Goal: Task Accomplishment & Management: Manage account settings

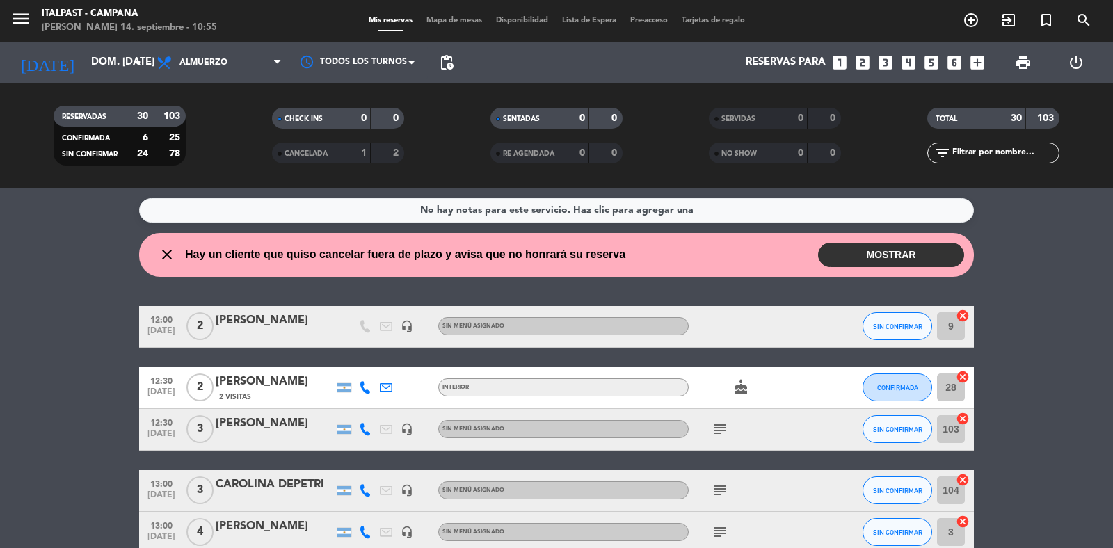
click at [901, 249] on button "MOSTRAR" at bounding box center [891, 255] width 146 height 24
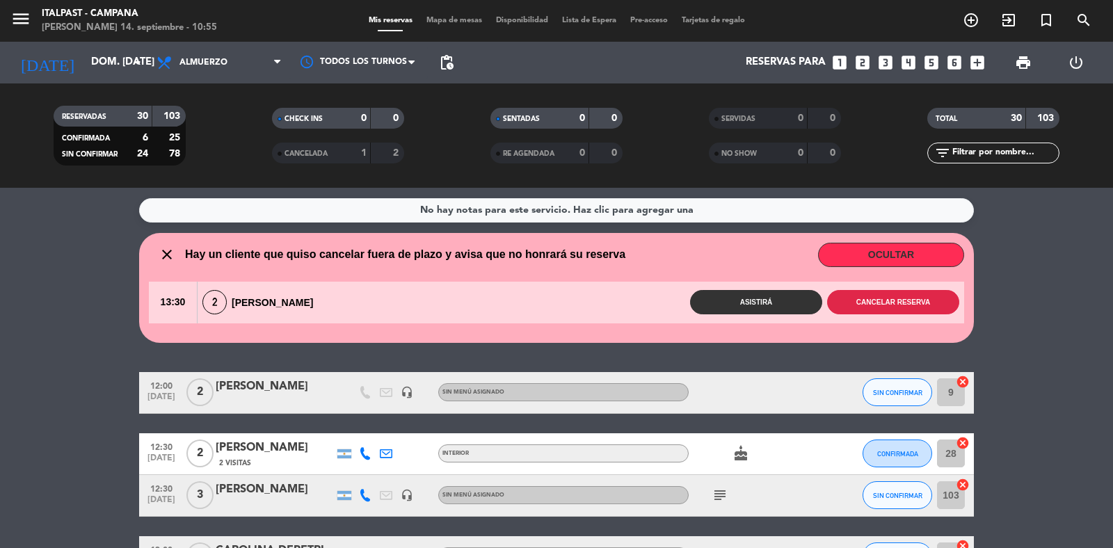
click at [868, 299] on button "Cancelar reserva" at bounding box center [893, 302] width 132 height 24
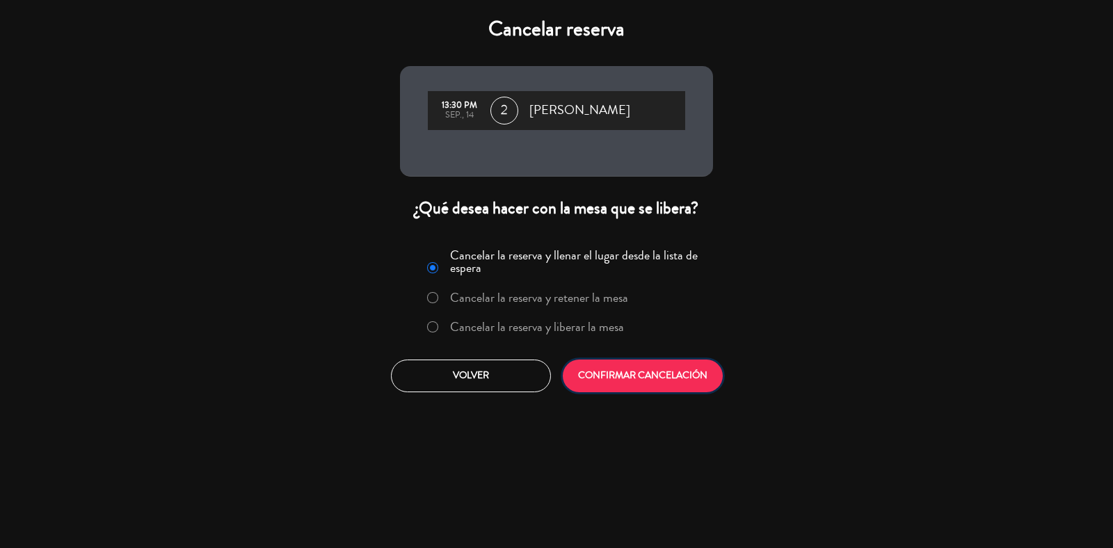
click at [700, 380] on button "CONFIRMAR CANCELACIÓN" at bounding box center [643, 376] width 160 height 33
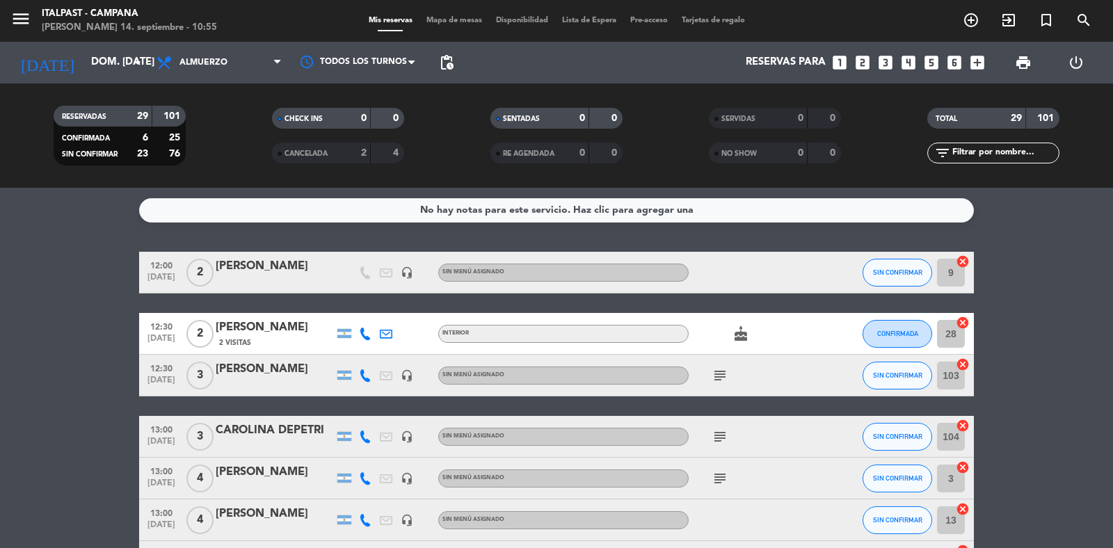
click at [450, 19] on span "Mapa de mesas" at bounding box center [454, 21] width 70 height 8
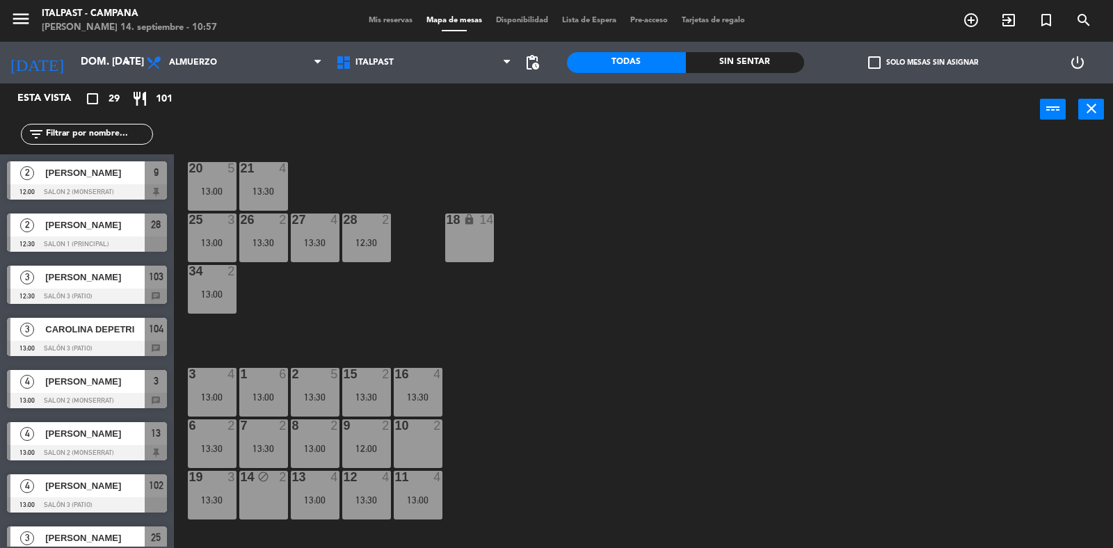
scroll to position [175, 0]
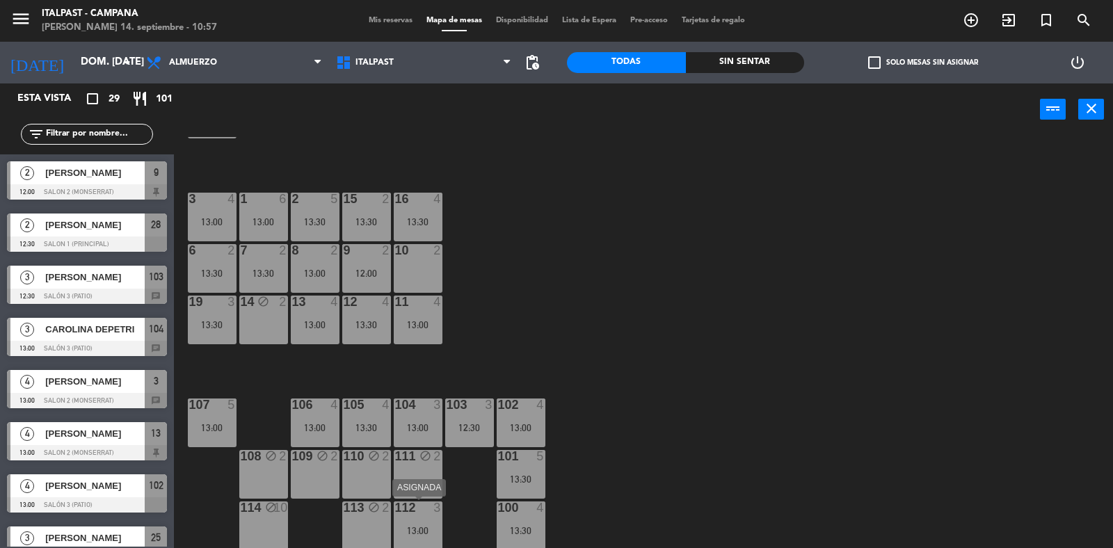
click at [423, 513] on div "112 3" at bounding box center [418, 509] width 49 height 14
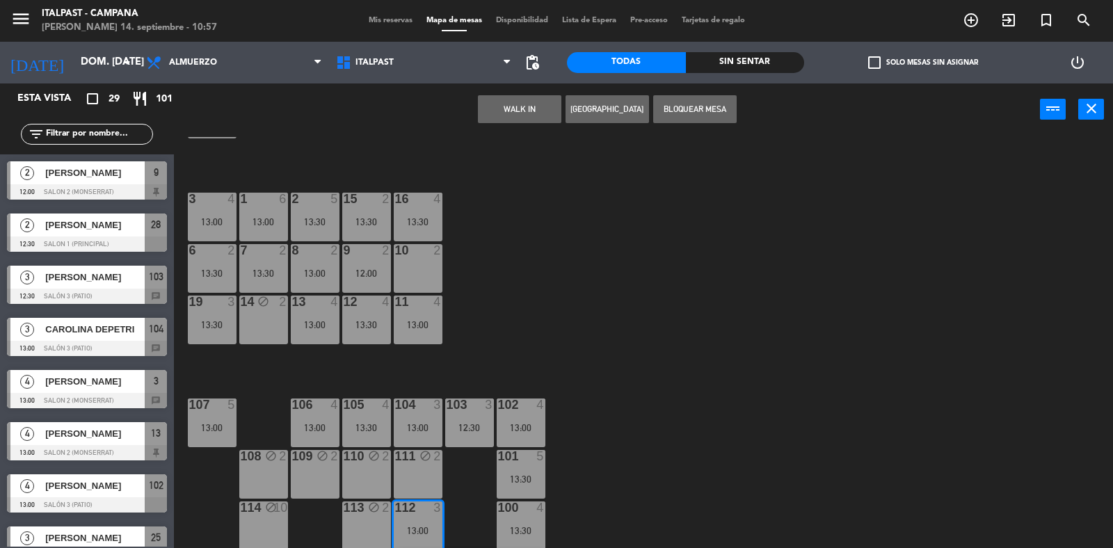
scroll to position [226, 0]
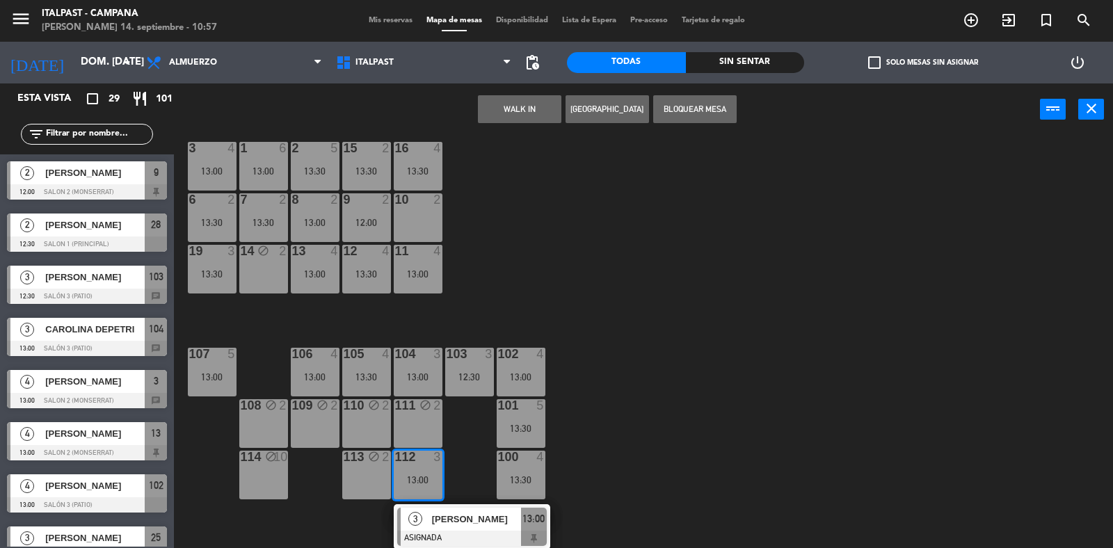
click at [464, 442] on div "20 5 13:00 21 4 13:30 25 3 13:00 26 2 13:30 27 4 13:30 28 2 12:30 18 lock 14 34…" at bounding box center [649, 343] width 928 height 412
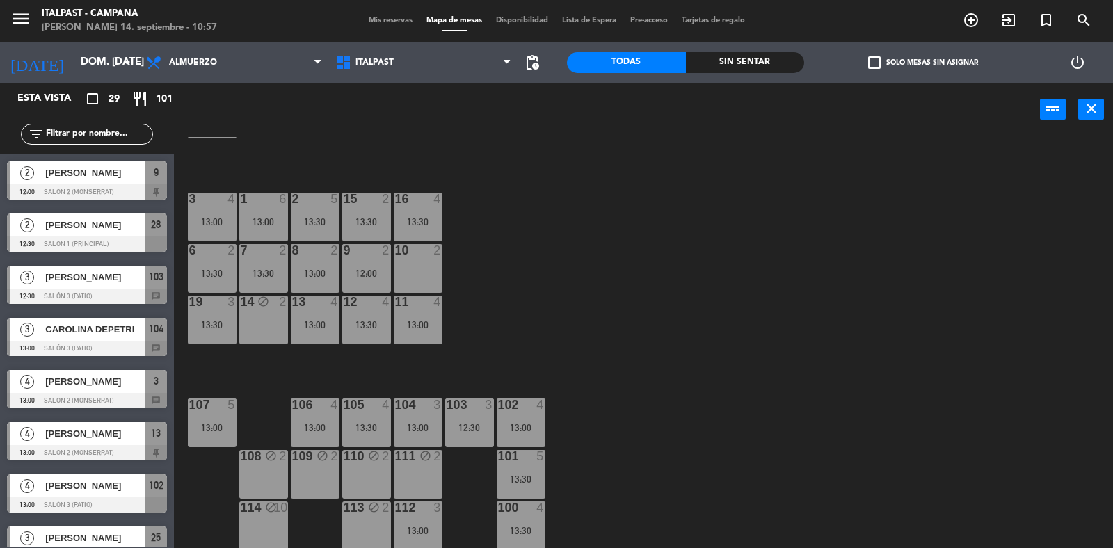
click at [214, 312] on div "19 3 13:30" at bounding box center [212, 320] width 49 height 49
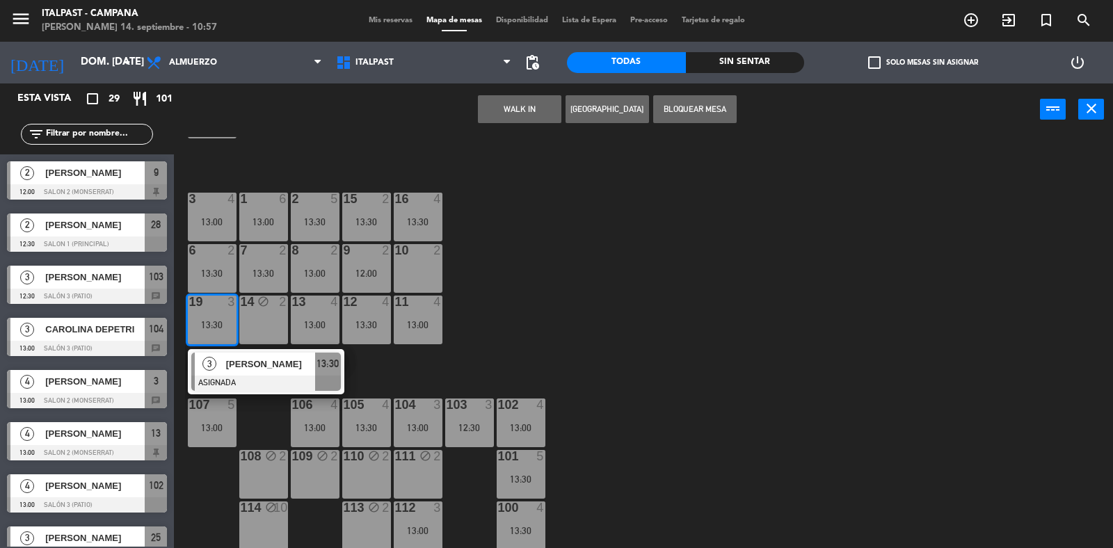
click at [214, 312] on div "19 3 13:30" at bounding box center [212, 320] width 49 height 49
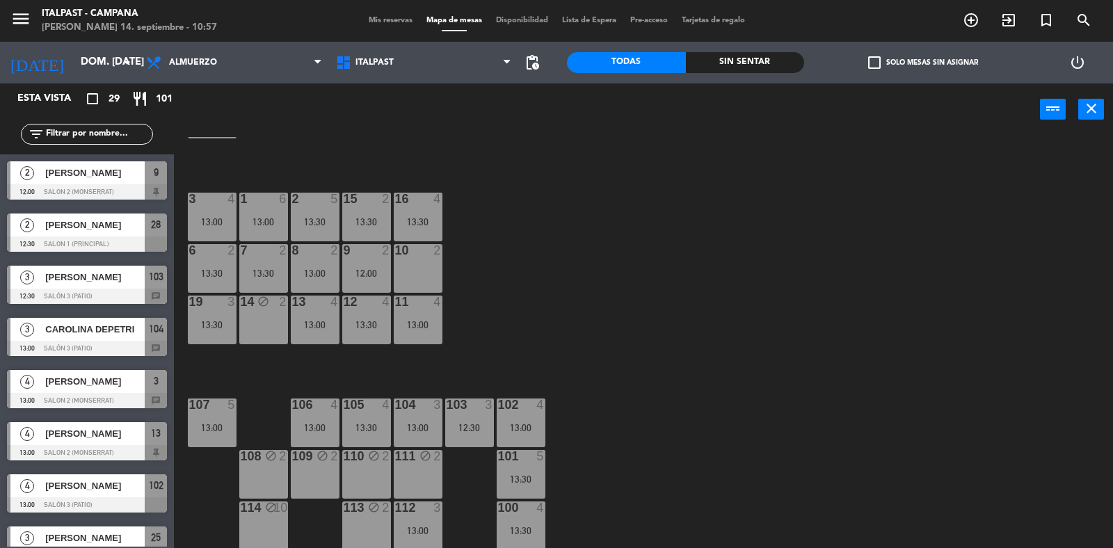
click at [477, 419] on div "103 3 12:30" at bounding box center [469, 423] width 49 height 49
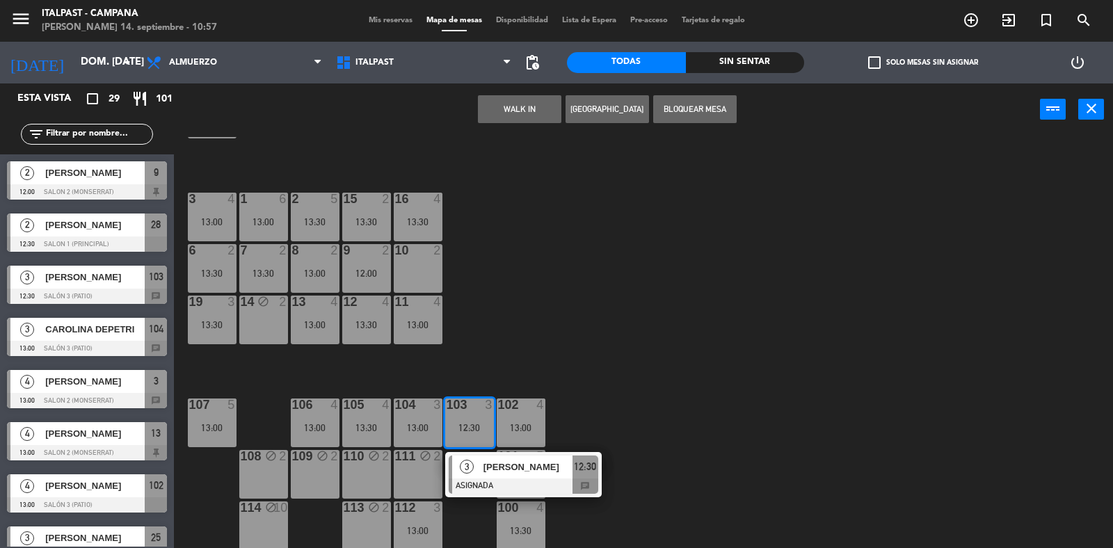
click at [474, 419] on div "103 3 12:30" at bounding box center [469, 423] width 49 height 49
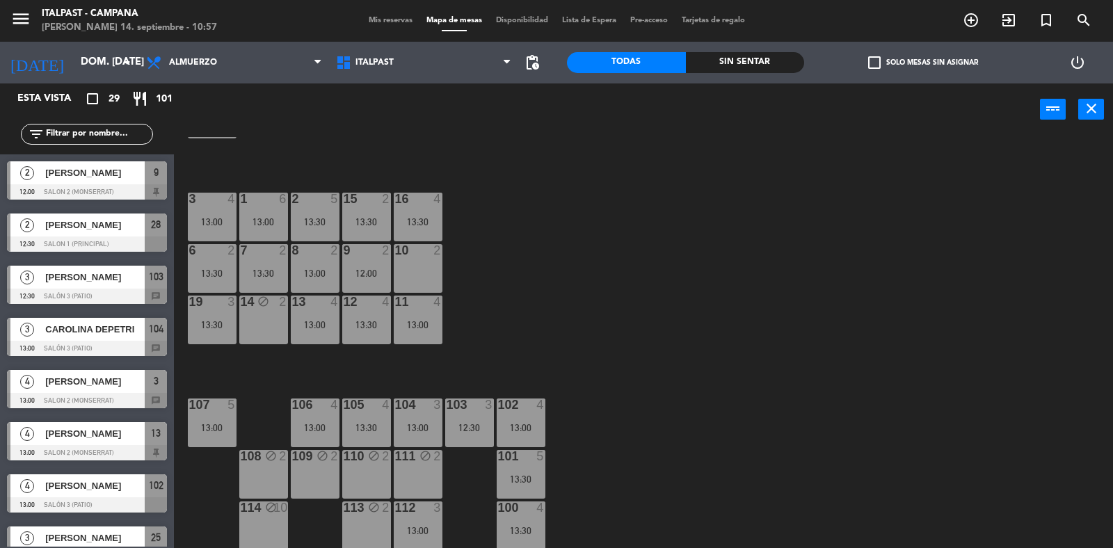
click at [206, 331] on div "19 3 13:30" at bounding box center [212, 320] width 49 height 49
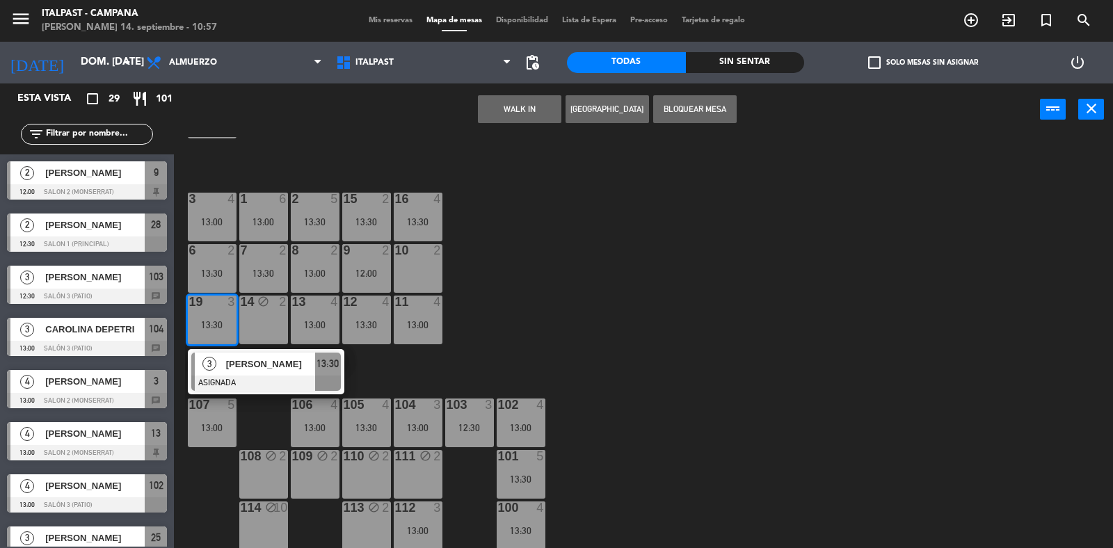
click at [207, 321] on div "13:30" at bounding box center [212, 325] width 49 height 10
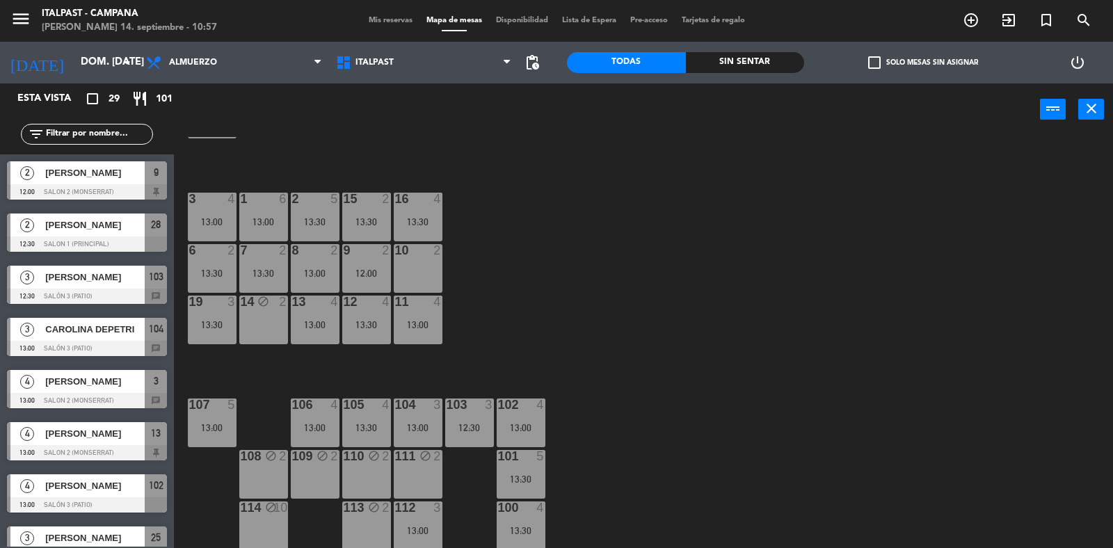
click at [470, 428] on div "12:30" at bounding box center [469, 428] width 49 height 10
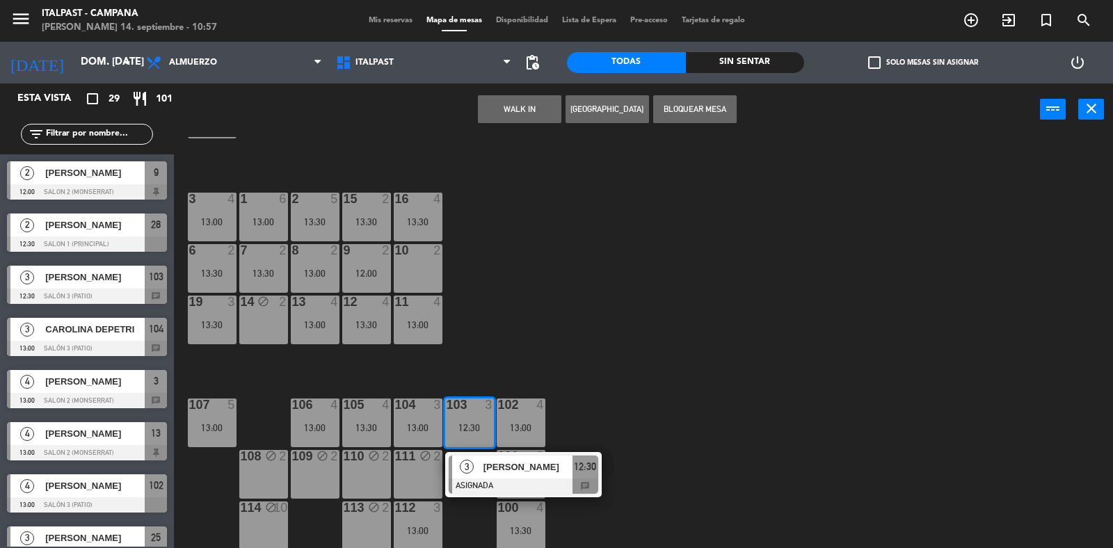
click at [209, 310] on div "19 3 13:30" at bounding box center [212, 320] width 49 height 49
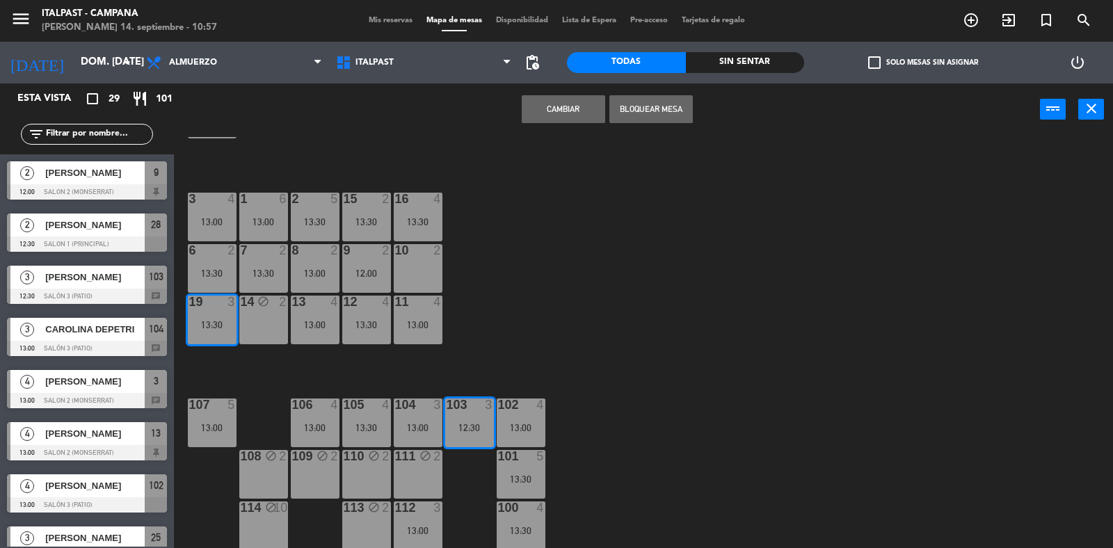
drag, startPoint x: 554, startPoint y: 113, endPoint x: 559, endPoint y: 106, distance: 9.1
click at [557, 108] on button "Cambiar" at bounding box center [563, 109] width 83 height 28
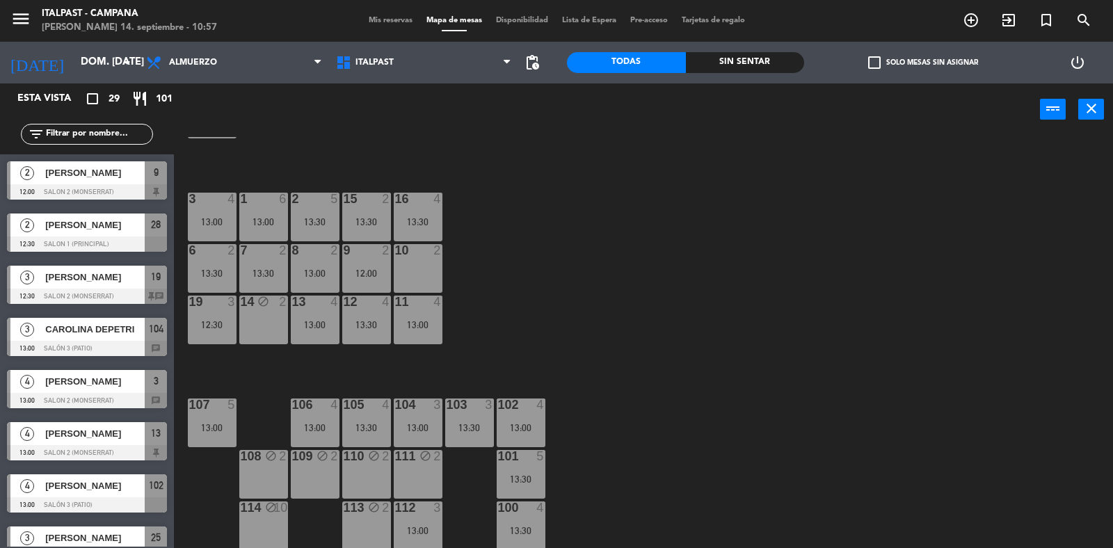
scroll to position [0, 0]
